Goal: Use online tool/utility: Utilize a website feature to perform a specific function

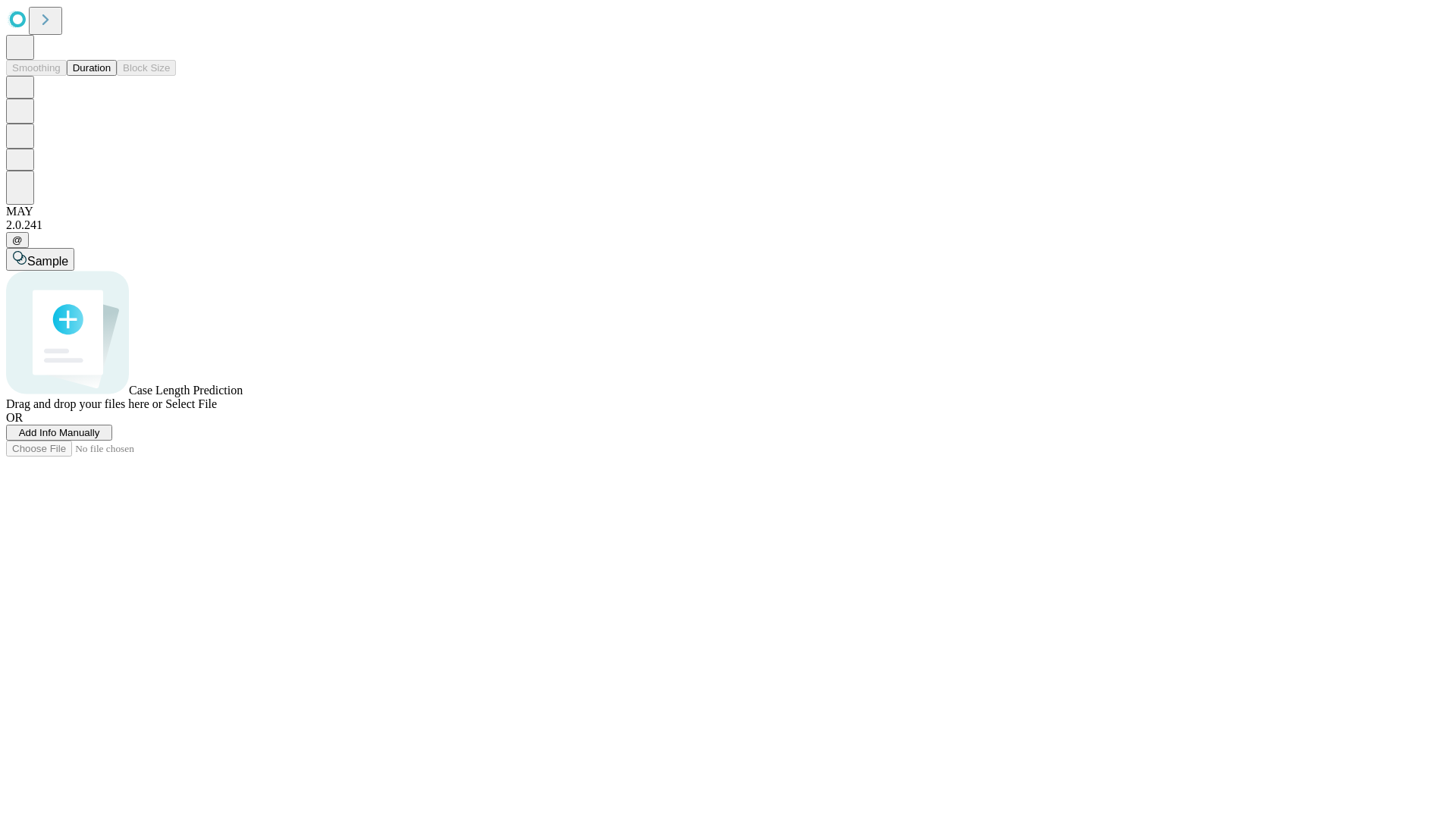
click at [111, 76] on button "Duration" at bounding box center [91, 68] width 50 height 16
click at [100, 438] on span "Add Info Manually" at bounding box center [60, 433] width 81 height 12
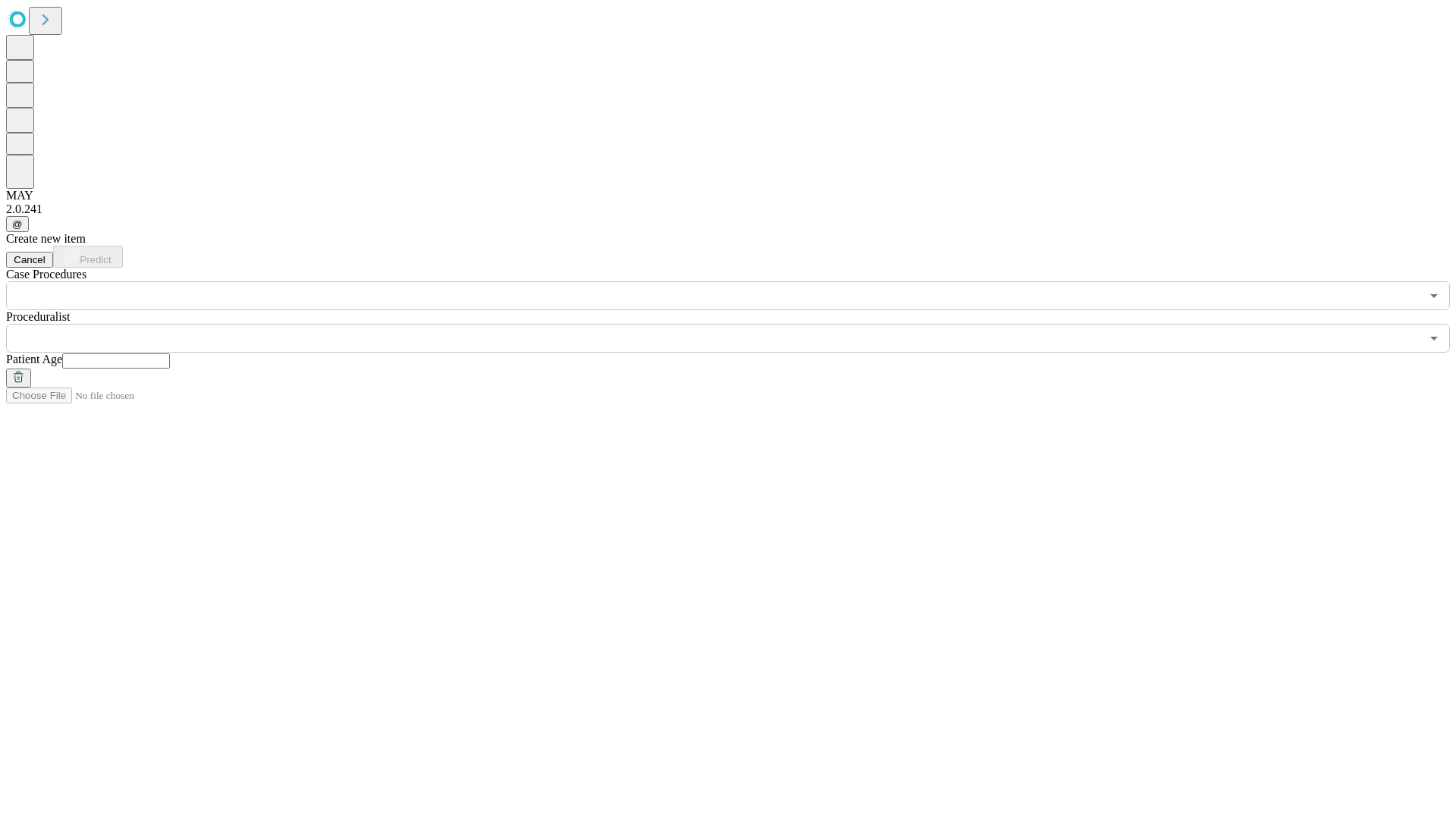
click at [170, 353] on input "text" at bounding box center [116, 360] width 107 height 15
type input "**"
click at [739, 324] on input "text" at bounding box center [714, 339] width 1414 height 29
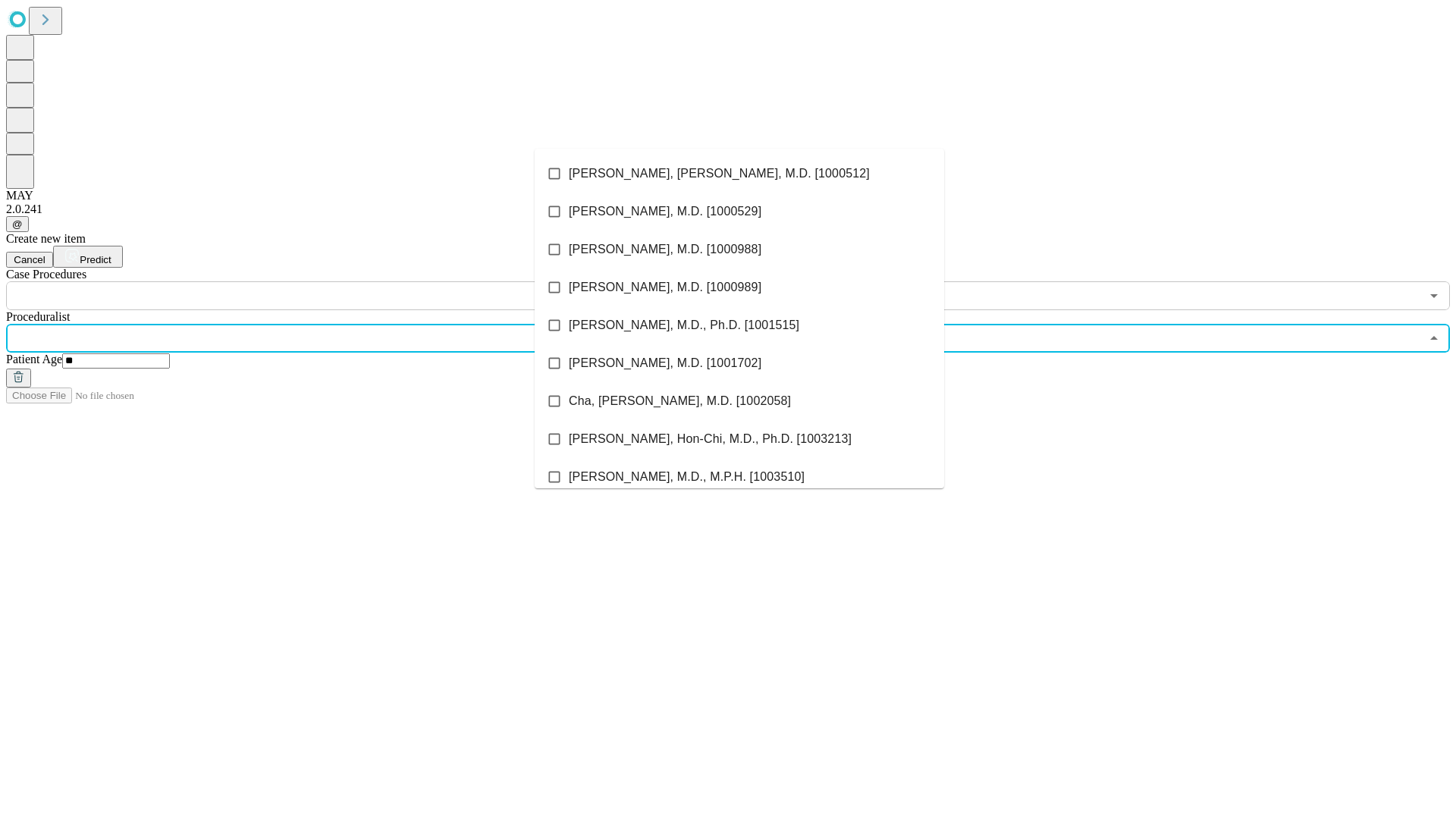
click at [740, 173] on li "[PERSON_NAME], [PERSON_NAME], M.D. [1000512]" at bounding box center [739, 173] width 409 height 38
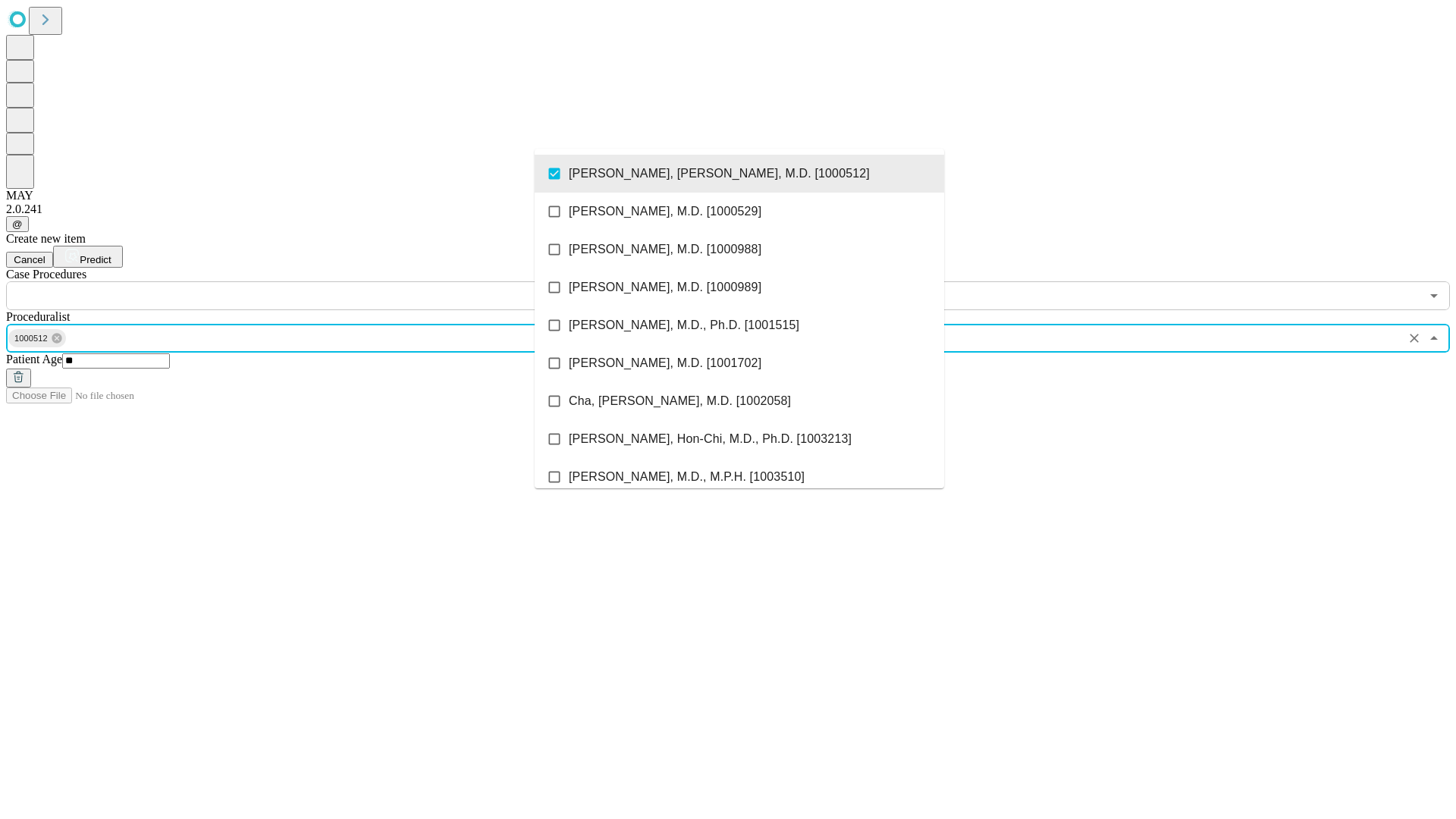
click at [319, 282] on input "text" at bounding box center [714, 296] width 1414 height 29
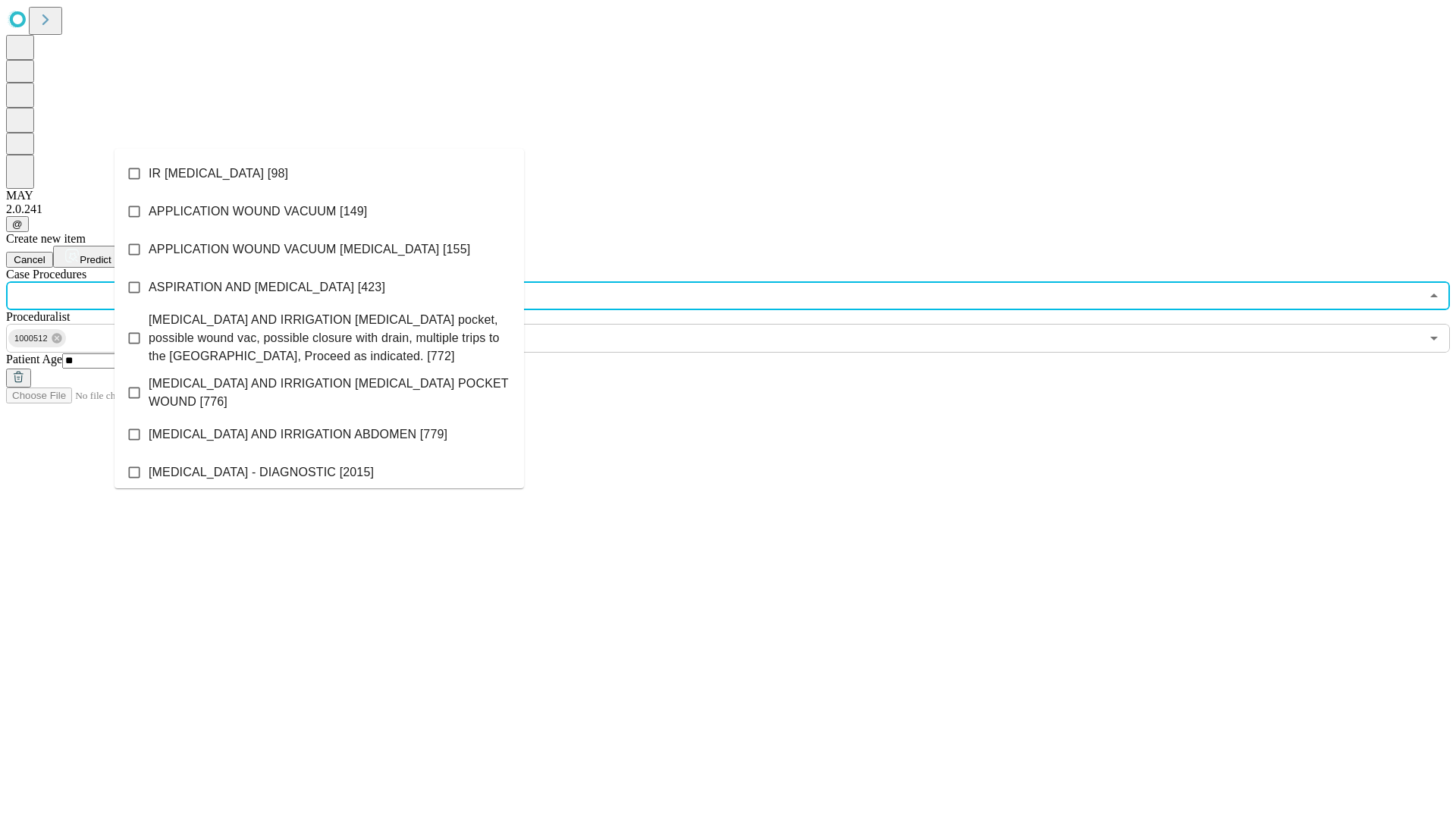
click at [320, 173] on li "IR [MEDICAL_DATA] [98]" at bounding box center [319, 173] width 409 height 38
click at [111, 254] on span "Predict" at bounding box center [95, 259] width 31 height 12
